Goal: Task Accomplishment & Management: Manage account settings

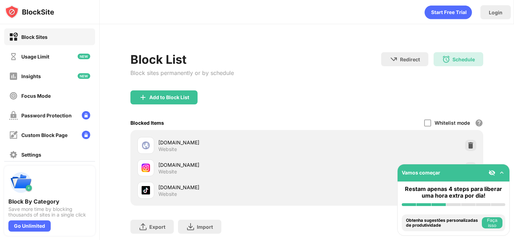
click at [456, 48] on div "Block List Block sites permanently or by schedule Redirect Choose a site to be …" at bounding box center [306, 152] width 353 height 216
click at [458, 64] on div "Schedule 16:30 to 18:00 Every Day" at bounding box center [459, 59] width 50 height 14
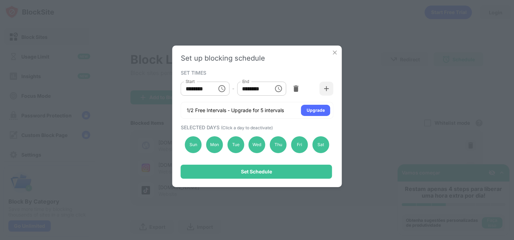
click at [225, 93] on button "Choose time, selected time is 4:30 PM" at bounding box center [222, 88] width 14 height 14
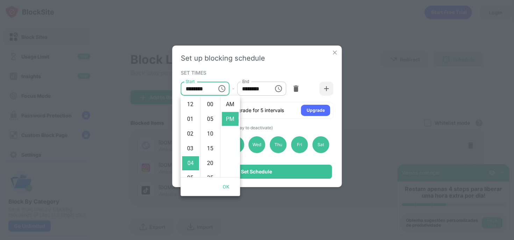
scroll to position [15, 0]
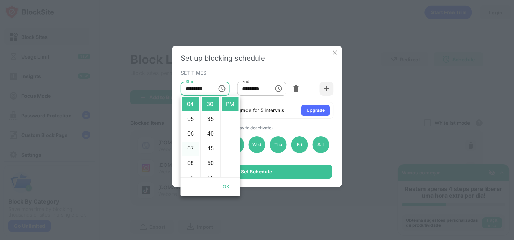
click at [192, 147] on li "07" at bounding box center [190, 148] width 17 height 14
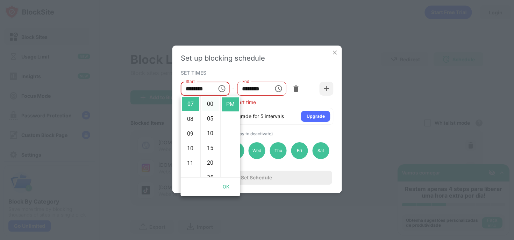
scroll to position [0, 0]
click at [211, 104] on li "00" at bounding box center [210, 104] width 17 height 14
type input "********"
click at [276, 87] on icon "Choose time, selected time is 6:00 PM" at bounding box center [278, 88] width 8 height 8
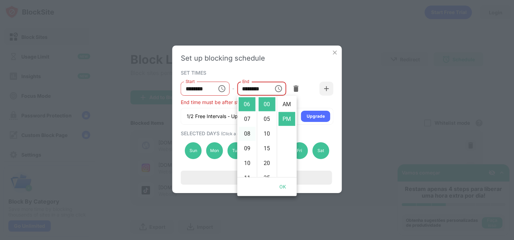
scroll to position [15, 0]
click at [247, 133] on li "08" at bounding box center [247, 134] width 17 height 14
type input "********"
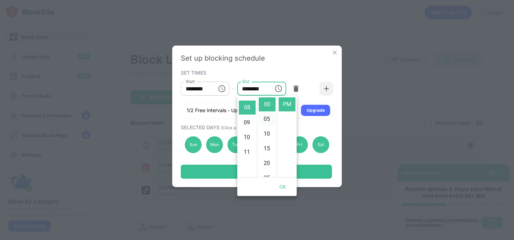
scroll to position [117, 0]
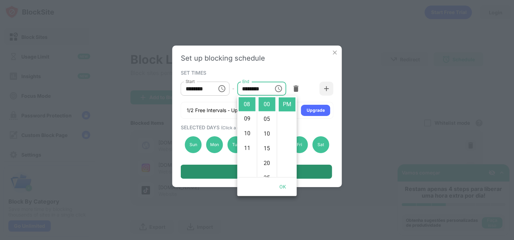
click at [300, 169] on div "Set Schedule" at bounding box center [256, 171] width 151 height 14
